Goal: Information Seeking & Learning: Learn about a topic

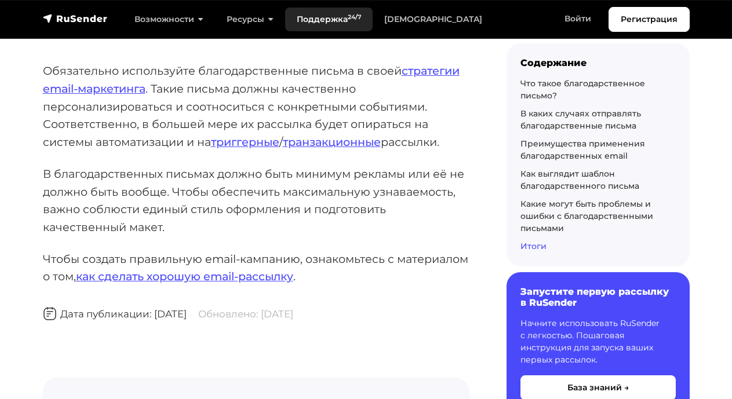
scroll to position [7559, 0]
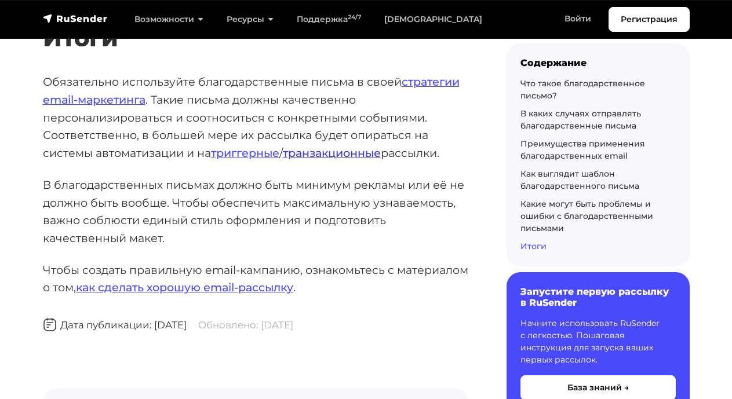
click at [313, 146] on link "транзакционные" at bounding box center [332, 153] width 98 height 14
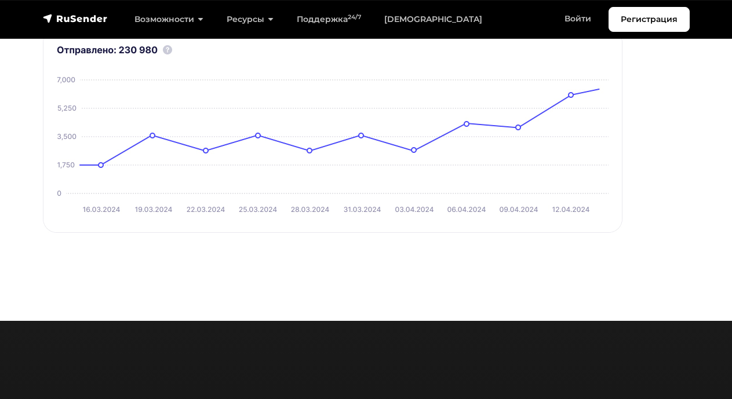
scroll to position [972, 0]
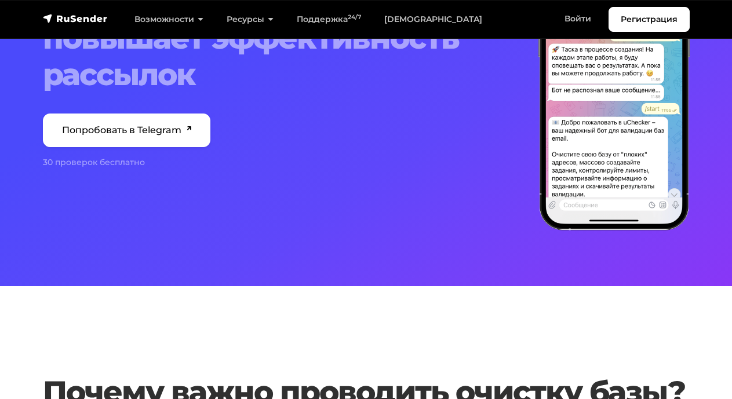
scroll to position [156, 0]
